Goal: Answer question/provide support: Share knowledge or assist other users

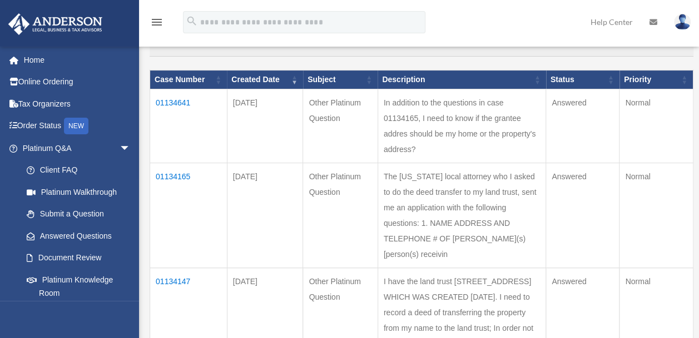
scroll to position [278, 0]
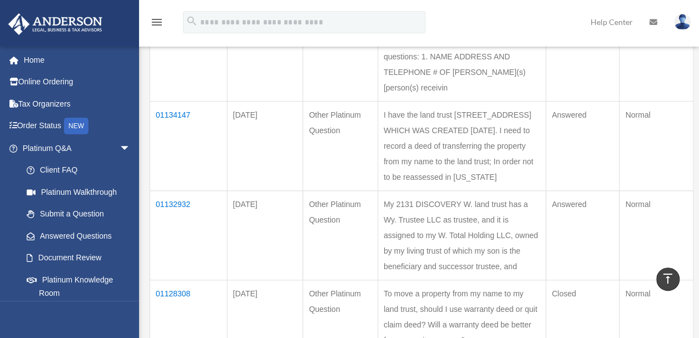
click at [183, 202] on td "01132932" at bounding box center [188, 235] width 77 height 89
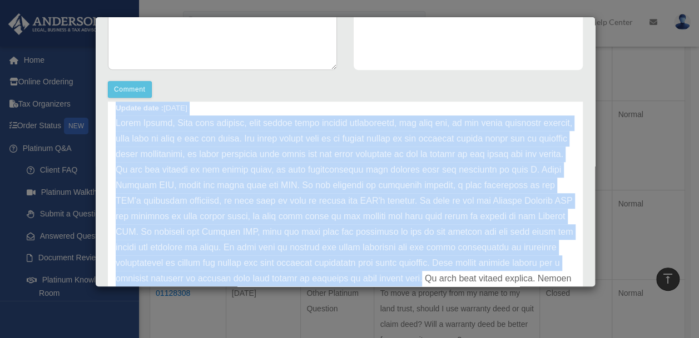
scroll to position [0, 0]
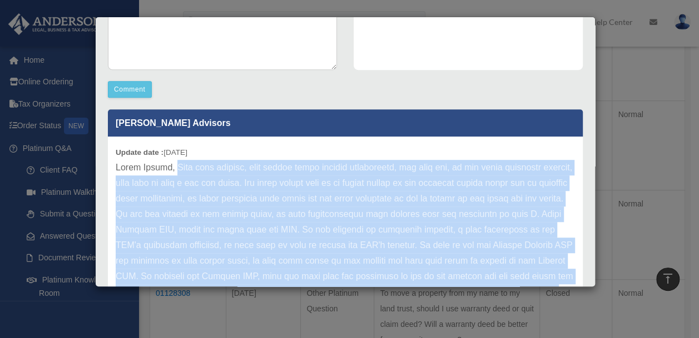
drag, startPoint x: 461, startPoint y: 247, endPoint x: 169, endPoint y: 170, distance: 302.2
click at [169, 170] on p at bounding box center [345, 261] width 459 height 202
copy p "Upon your passing, your living trust becomes irrevocable, and your son, as the …"
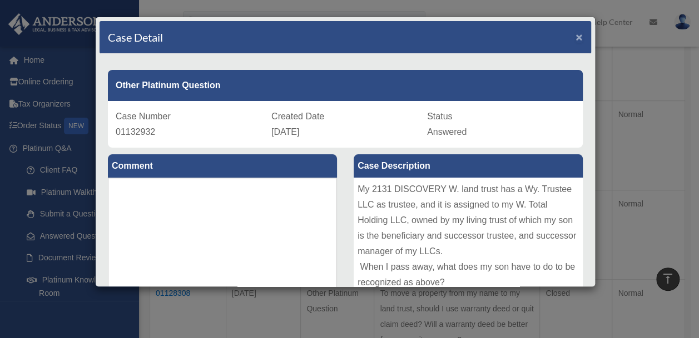
click at [575, 35] on span "×" at bounding box center [578, 37] width 7 height 13
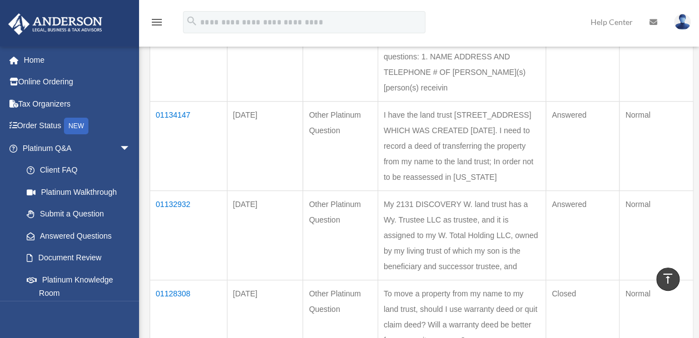
click at [173, 102] on td "01134147" at bounding box center [188, 146] width 77 height 89
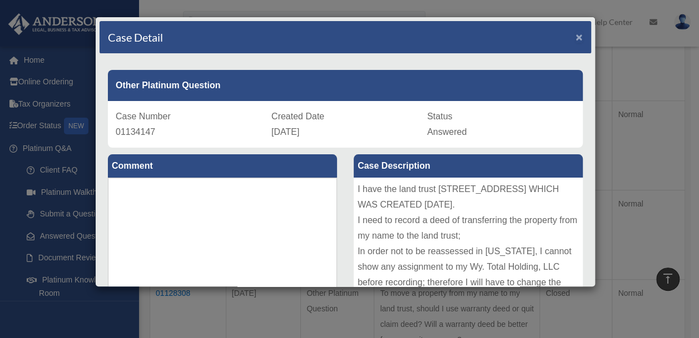
click at [575, 31] on span "×" at bounding box center [578, 37] width 7 height 13
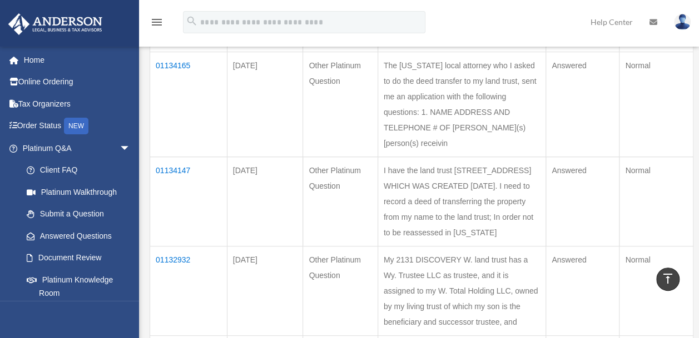
scroll to position [111, 0]
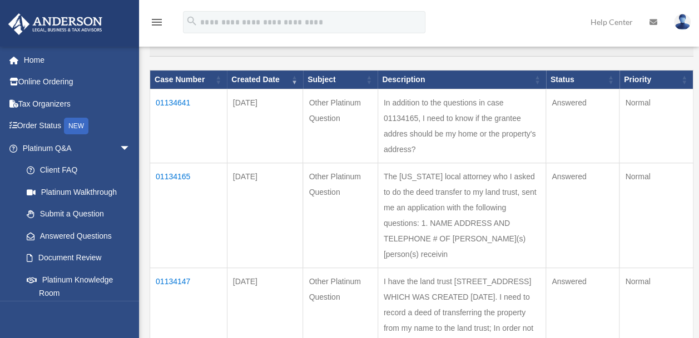
click at [181, 173] on td "01134165" at bounding box center [188, 215] width 77 height 105
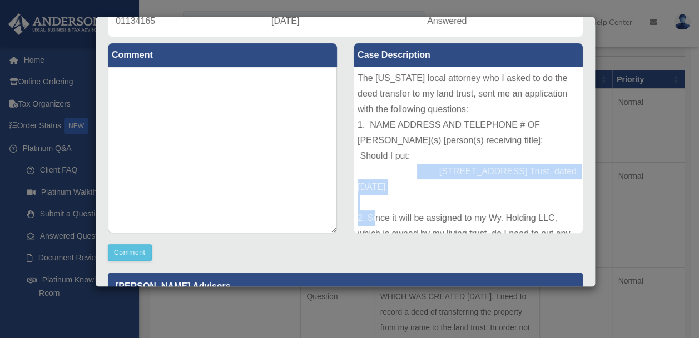
drag, startPoint x: 436, startPoint y: 169, endPoint x: 547, endPoint y: 186, distance: 112.3
click at [547, 186] on div "The [US_STATE] local attorney who I asked to do the deed transfer to my land tr…" at bounding box center [467, 150] width 229 height 167
copy div "[STREET_ADDRESS] Trust, dated [DATE]"
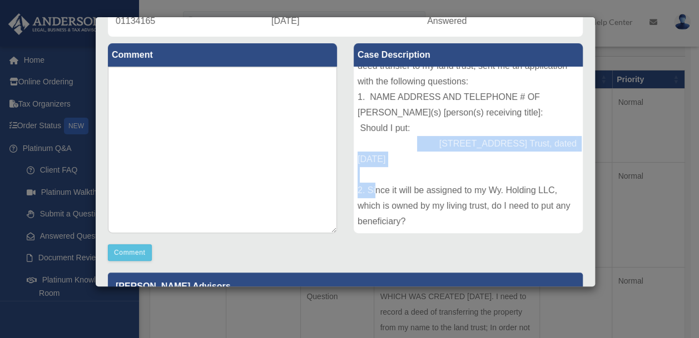
scroll to position [56, 0]
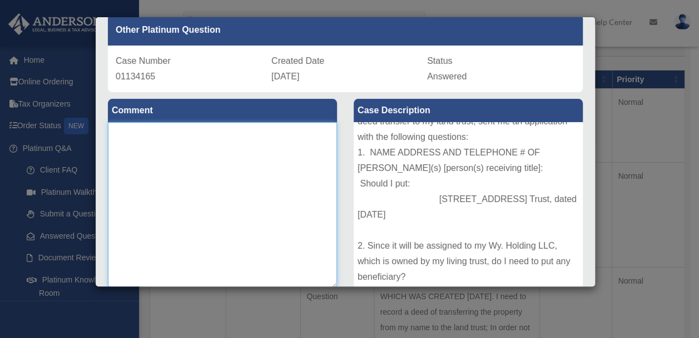
click at [215, 134] on textarea at bounding box center [222, 205] width 229 height 167
click at [276, 130] on textarea "**********" at bounding box center [222, 205] width 229 height 167
click at [241, 158] on textarea "**********" at bounding box center [222, 205] width 229 height 167
paste textarea "**********"
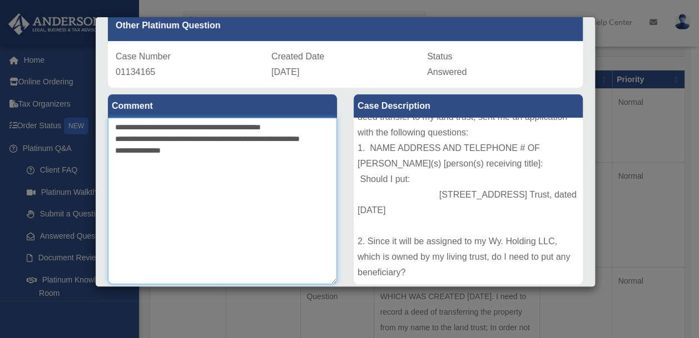
scroll to position [0, 0]
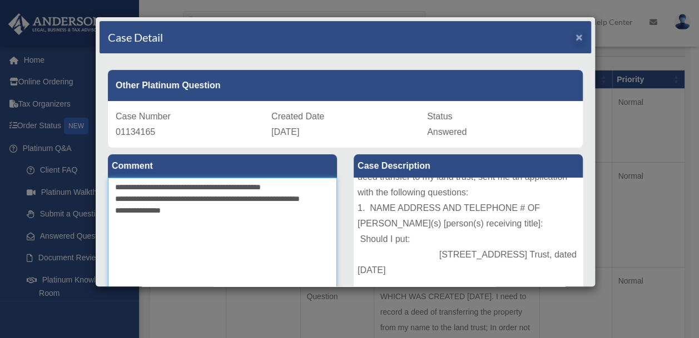
type textarea "**********"
click at [575, 36] on span "×" at bounding box center [578, 37] width 7 height 13
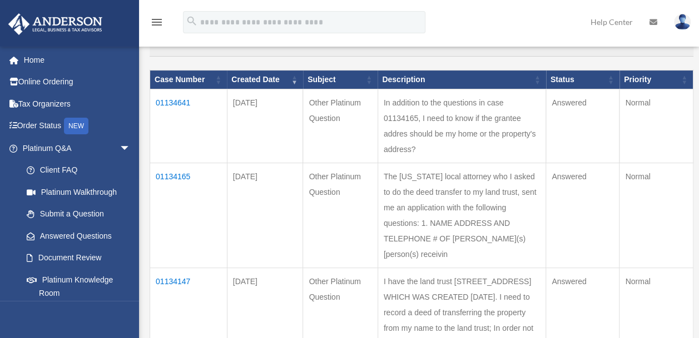
click at [162, 99] on td "01134641" at bounding box center [188, 126] width 77 height 74
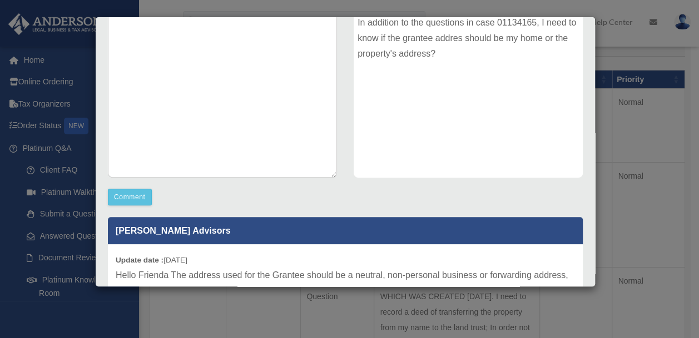
scroll to position [278, 0]
